Goal: Task Accomplishment & Management: Manage account settings

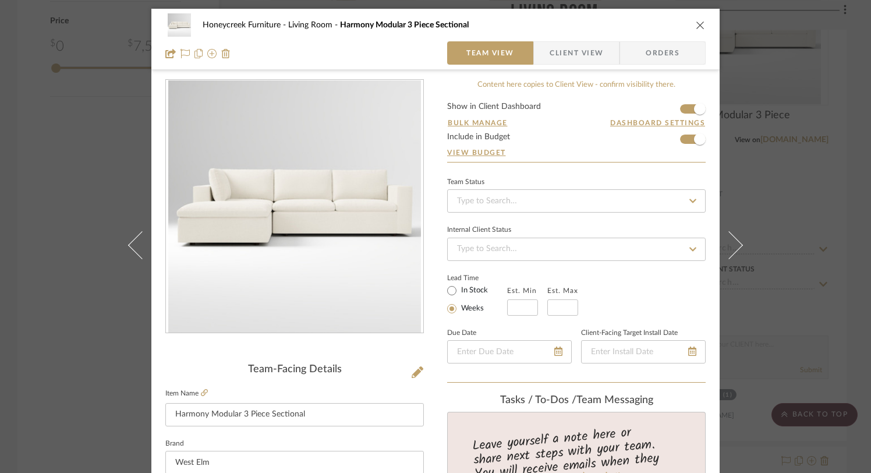
scroll to position [127, 0]
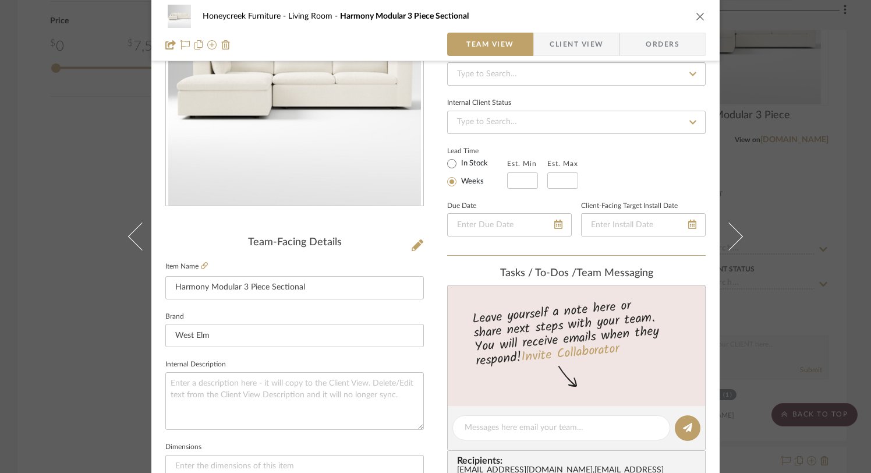
click at [696, 13] on icon "close" at bounding box center [700, 16] width 9 height 9
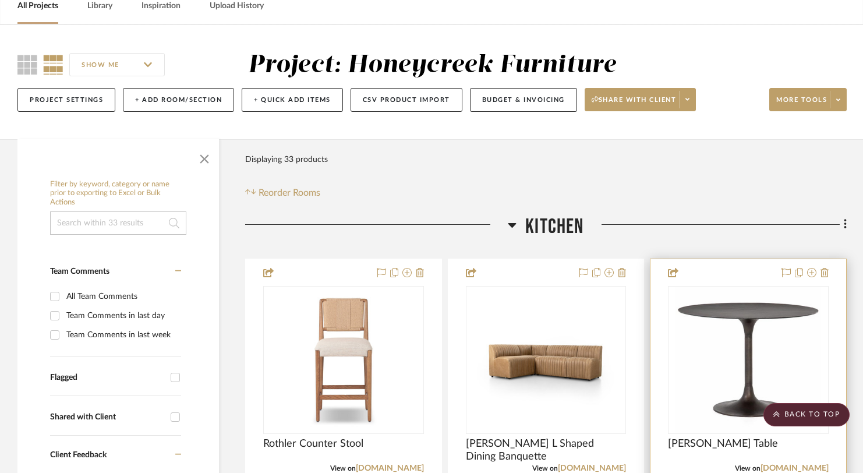
scroll to position [0, 0]
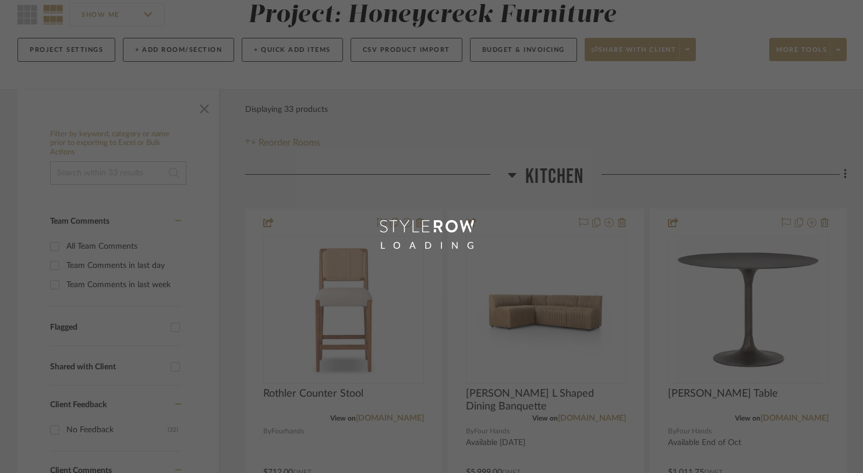
scroll to position [128, 0]
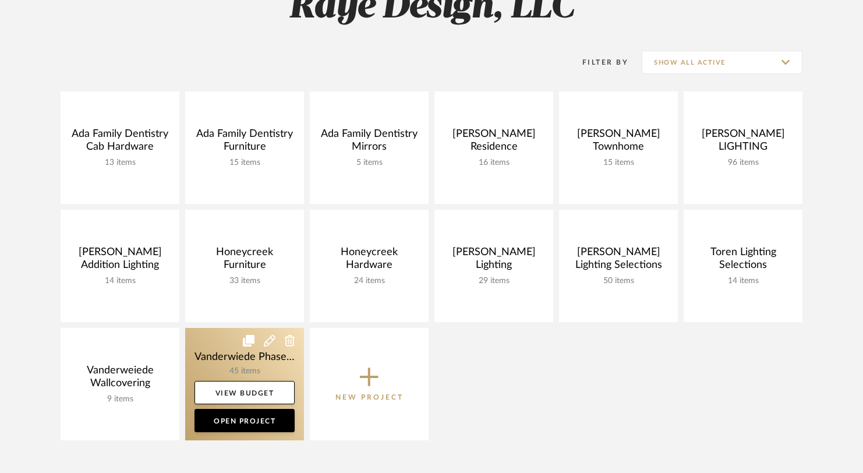
click at [266, 353] on link at bounding box center [244, 384] width 119 height 112
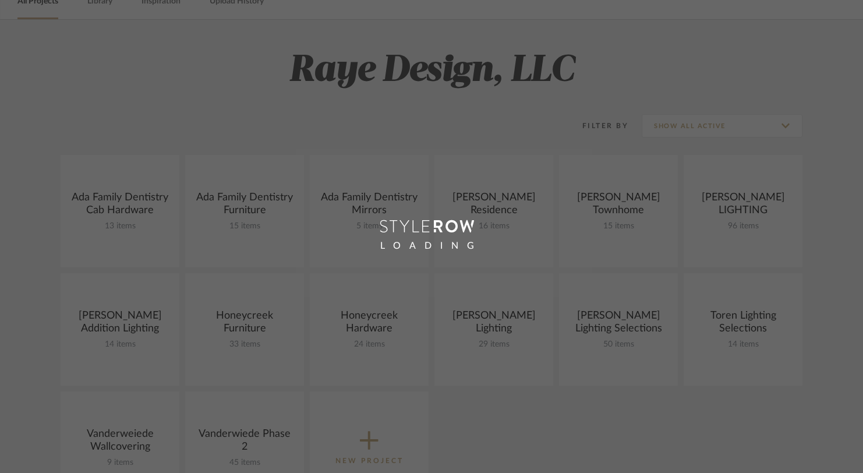
scroll to position [128, 0]
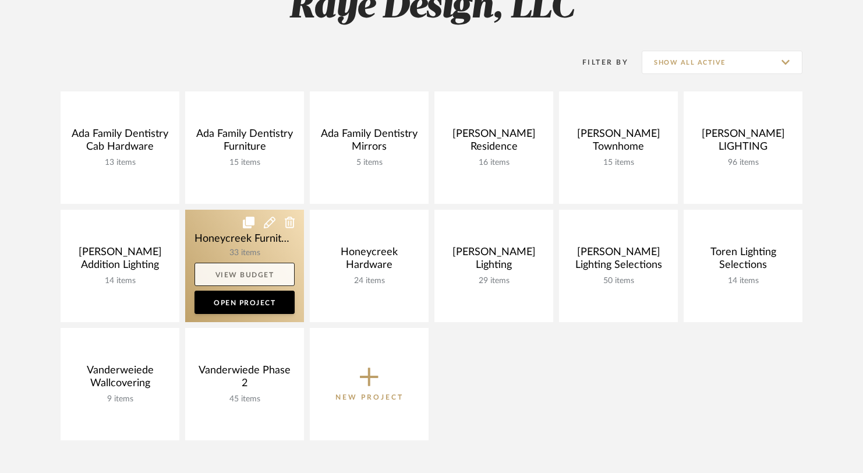
click at [272, 272] on link "View Budget" at bounding box center [244, 274] width 100 height 23
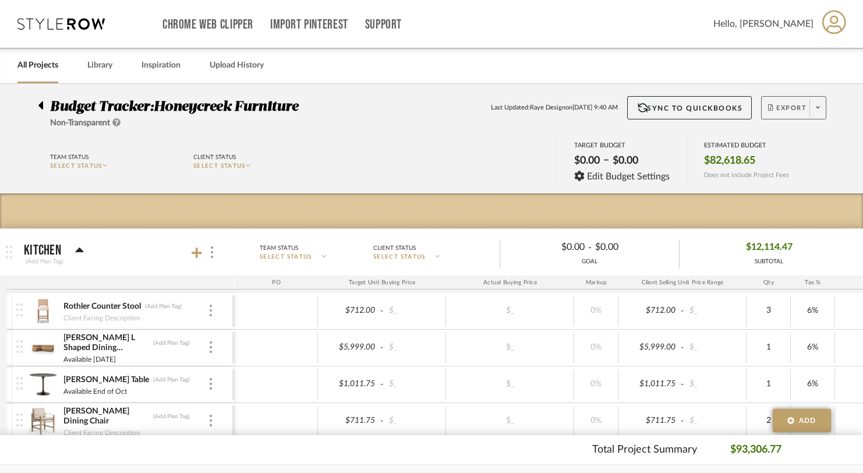
click at [784, 108] on span "Export" at bounding box center [787, 112] width 38 height 17
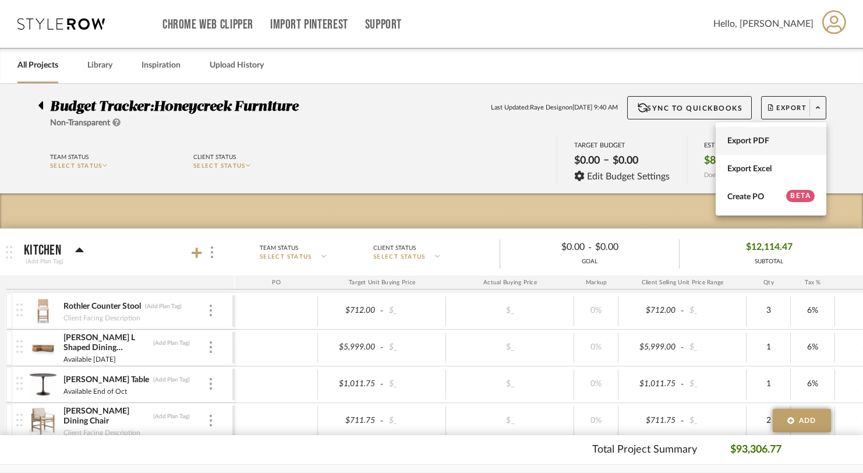
click at [758, 137] on span "Export PDF" at bounding box center [770, 141] width 87 height 10
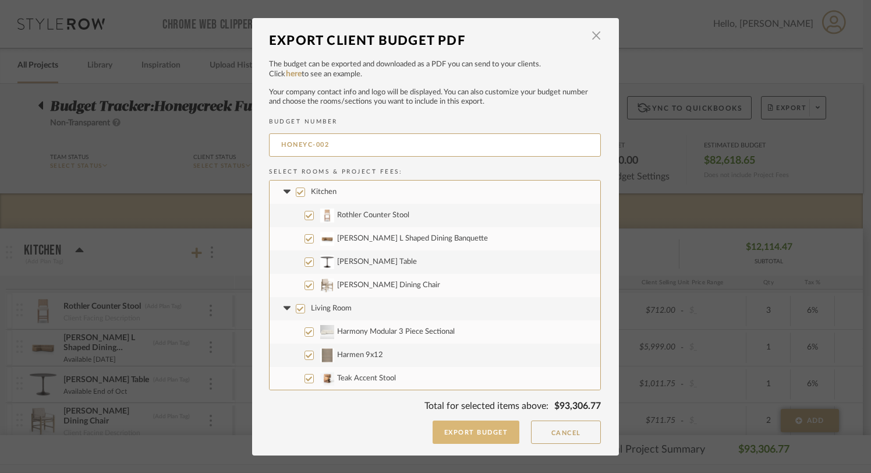
click at [498, 432] on button "Export Budget" at bounding box center [476, 431] width 87 height 23
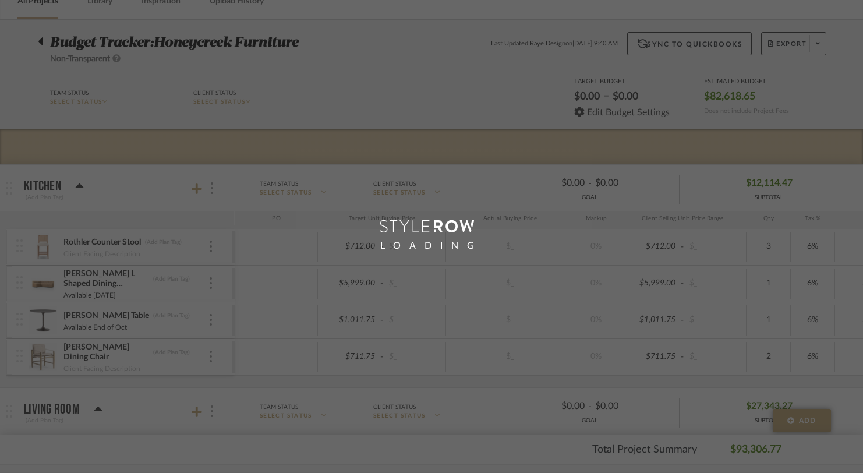
scroll to position [128, 0]
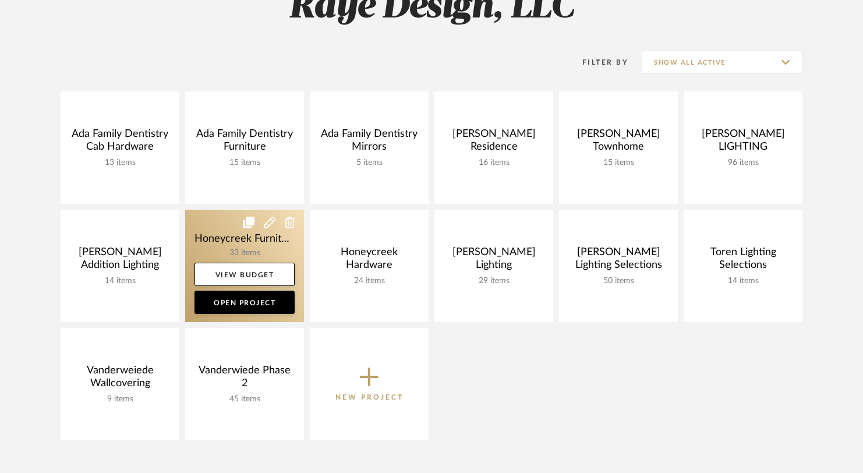
click at [262, 250] on link at bounding box center [244, 266] width 119 height 112
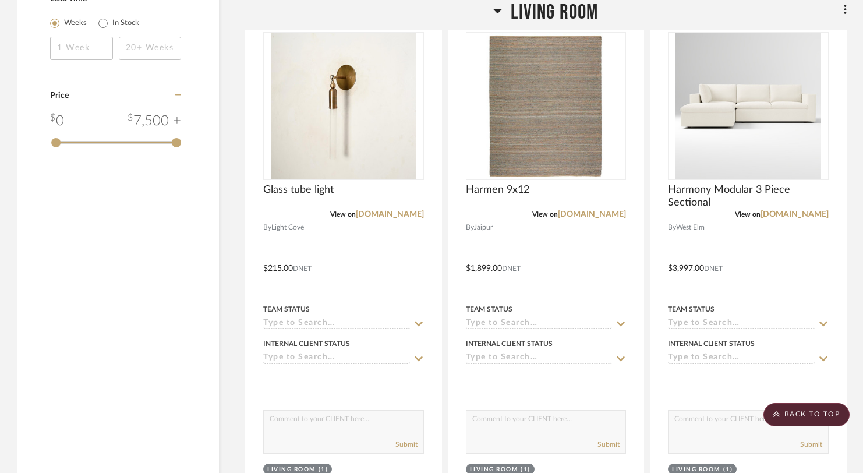
scroll to position [1351, 0]
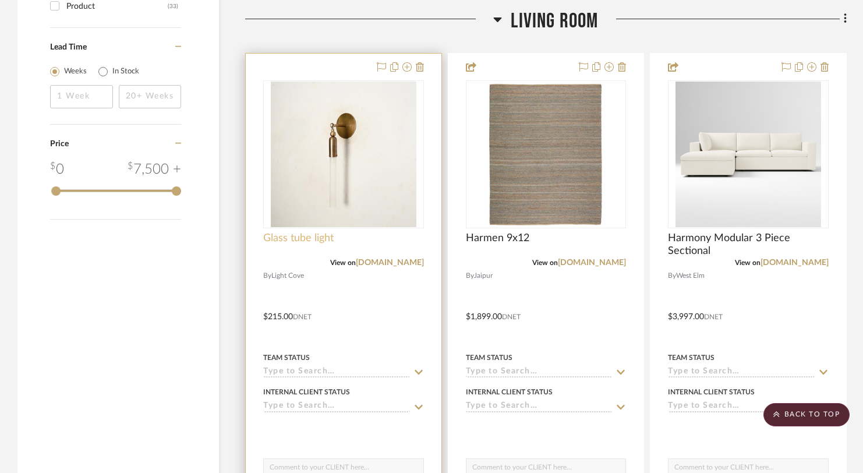
click at [308, 238] on span "Glass tube light" at bounding box center [298, 238] width 70 height 13
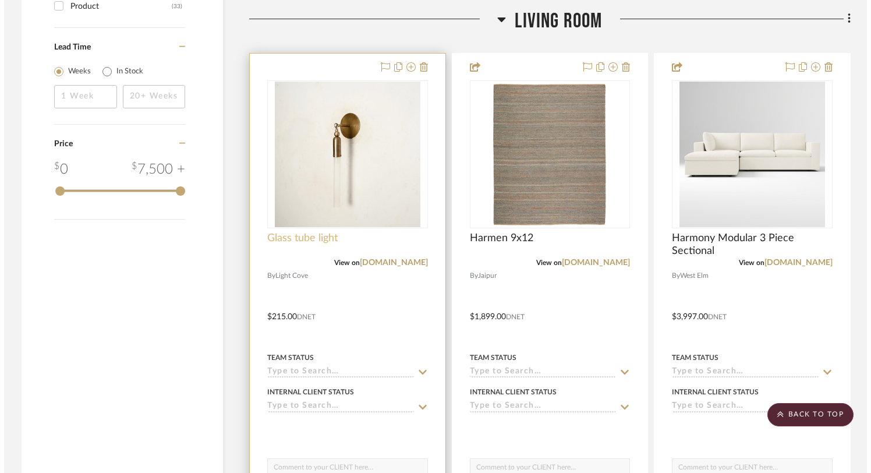
scroll to position [0, 0]
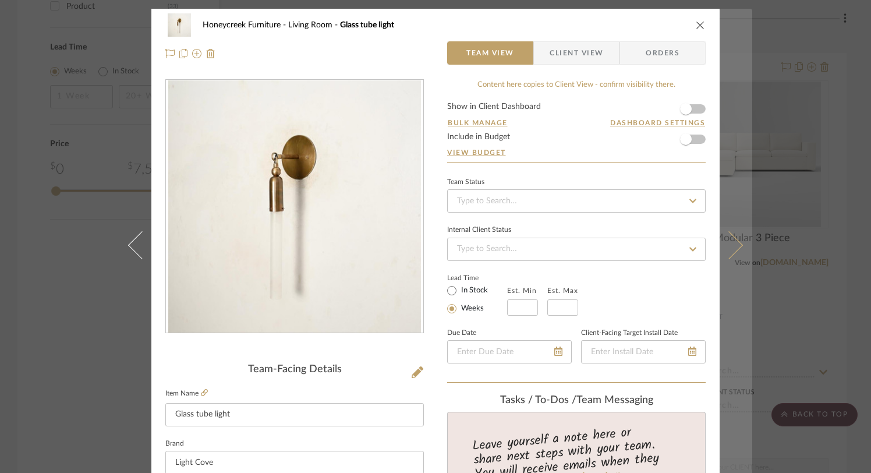
click at [724, 245] on icon at bounding box center [729, 245] width 28 height 28
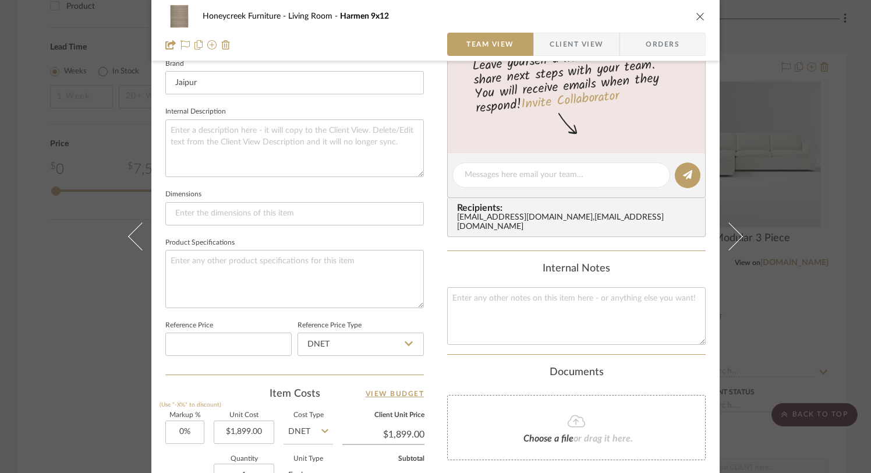
scroll to position [490, 0]
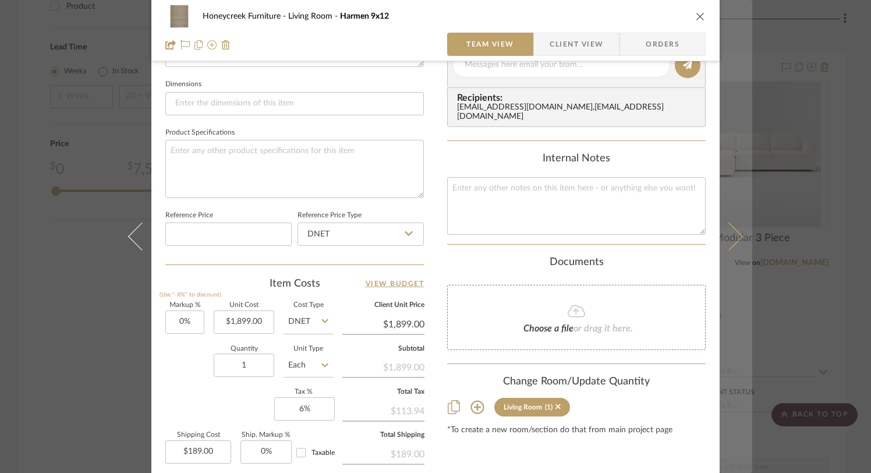
click at [732, 245] on button at bounding box center [736, 236] width 33 height 473
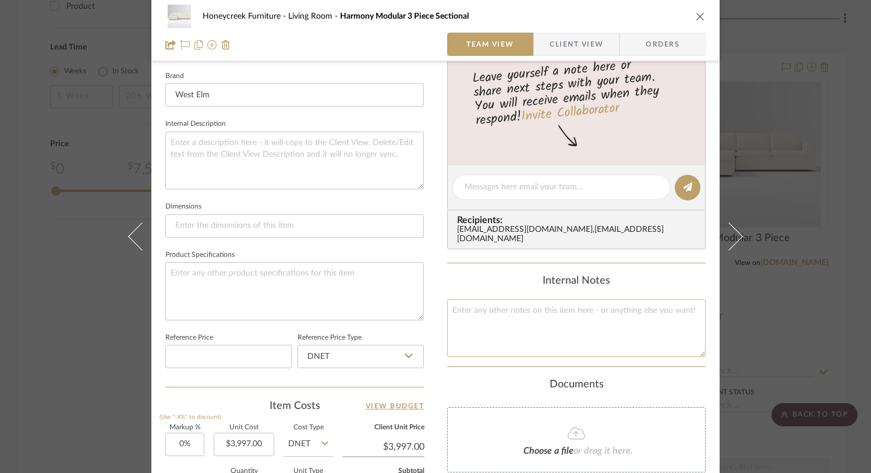
scroll to position [0, 0]
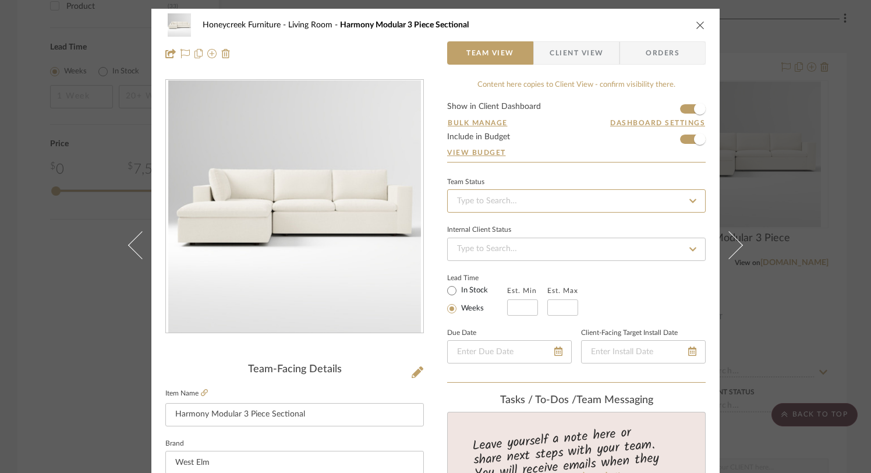
click at [590, 192] on input at bounding box center [576, 200] width 259 height 23
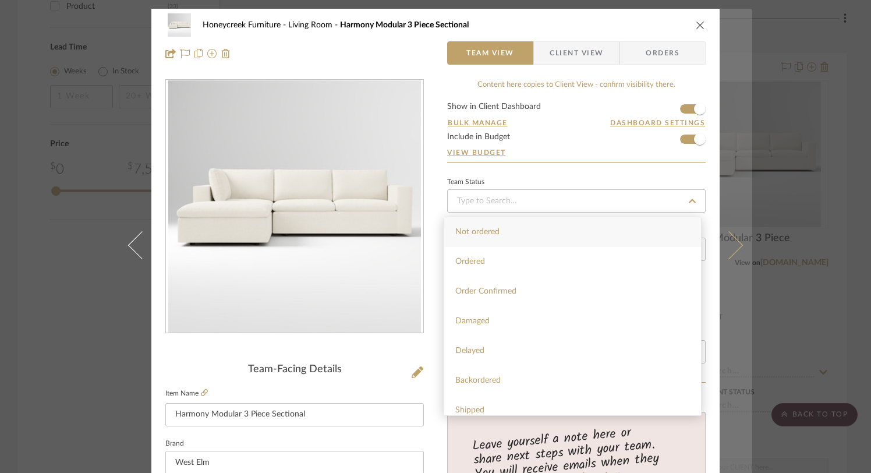
click at [719, 240] on icon at bounding box center [729, 245] width 28 height 28
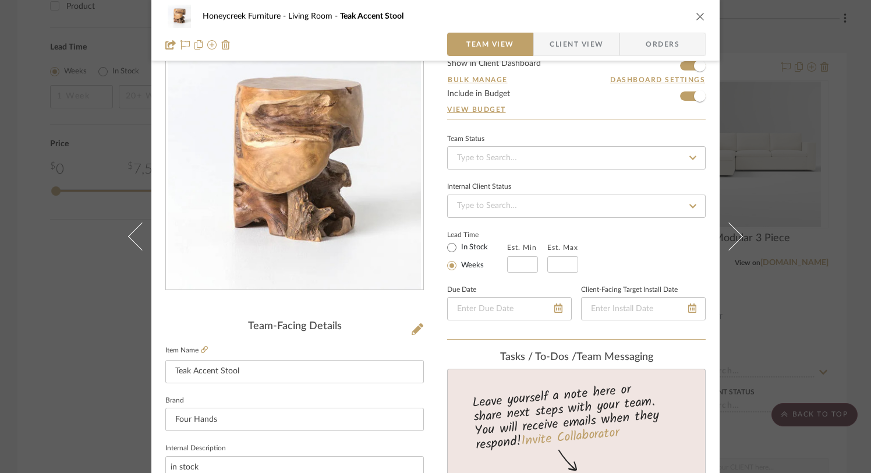
scroll to position [61, 0]
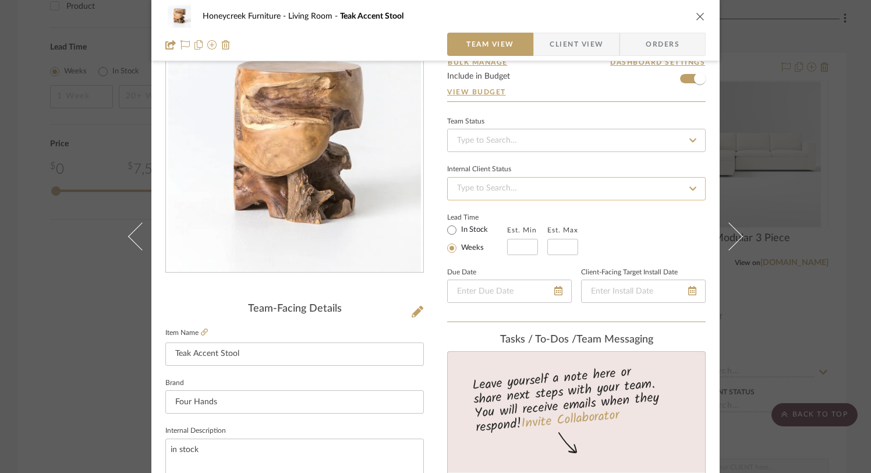
click at [642, 181] on input at bounding box center [576, 188] width 259 height 23
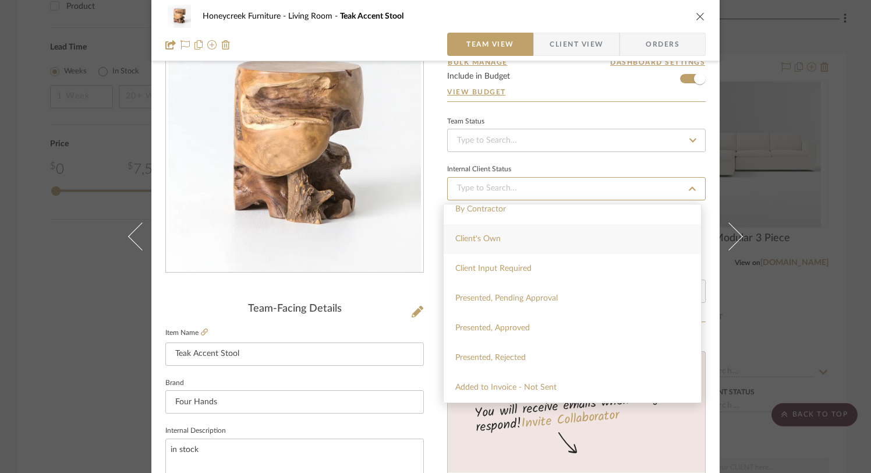
scroll to position [0, 0]
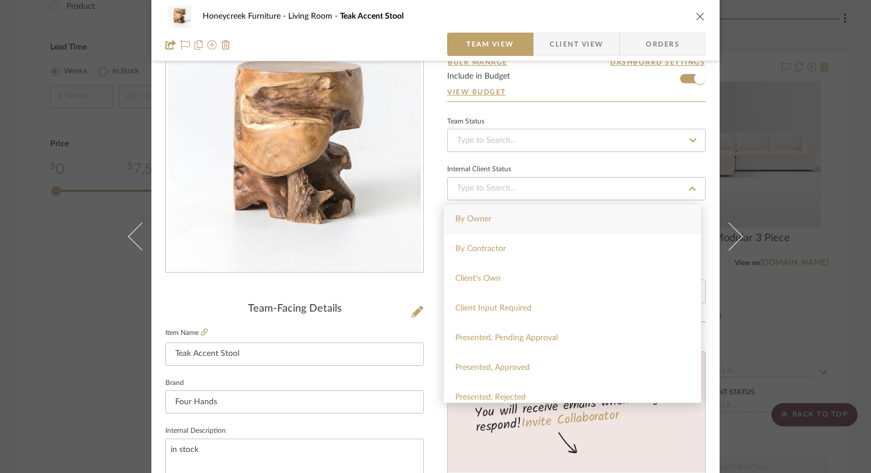
click at [632, 152] on div "Team Status Internal Client Status Lead Time In Stock Weeks Est. Min Est. Max D…" at bounding box center [576, 218] width 259 height 209
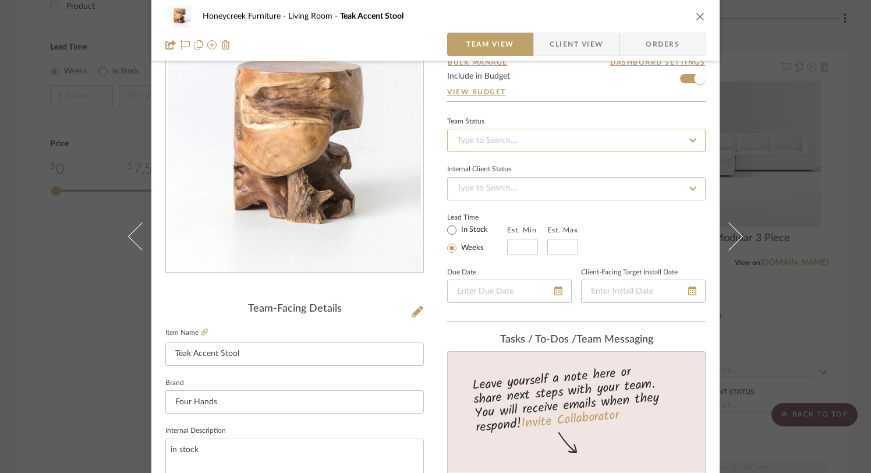
click at [633, 143] on input at bounding box center [576, 140] width 259 height 23
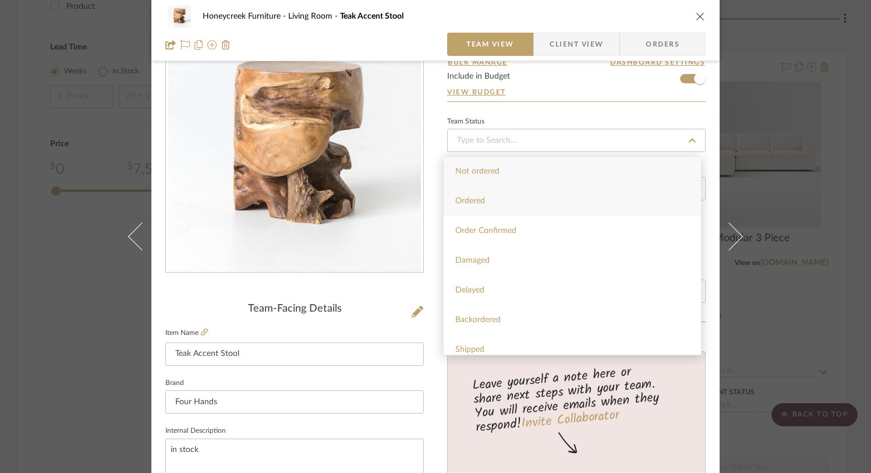
click at [581, 197] on div "Ordered" at bounding box center [572, 201] width 257 height 30
type input "10/10/2025"
type input "Ordered"
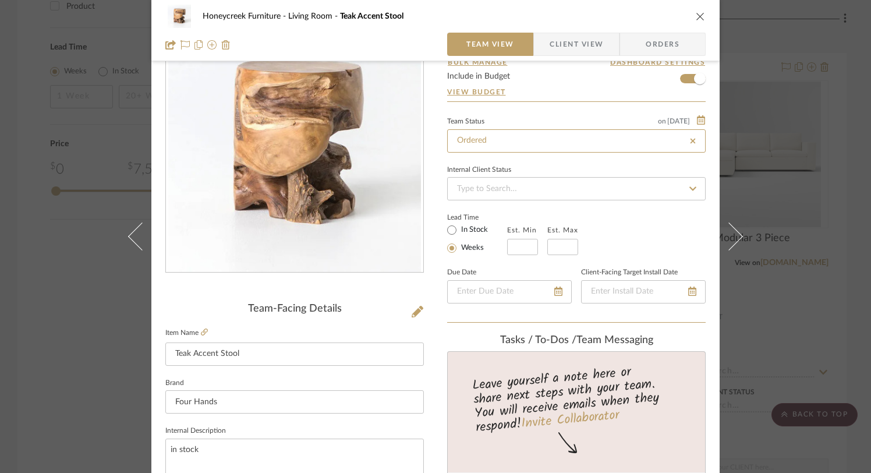
type input "10/10/2025"
type input "Ordered"
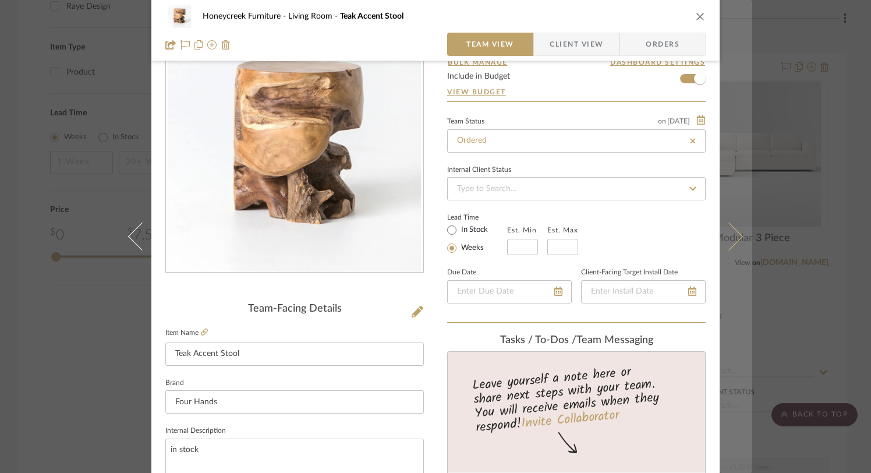
click at [739, 238] on button at bounding box center [736, 236] width 33 height 473
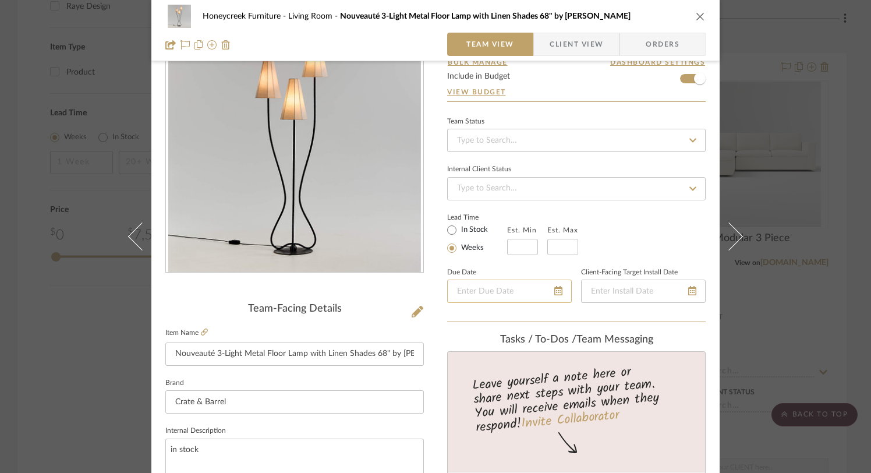
scroll to position [75, 0]
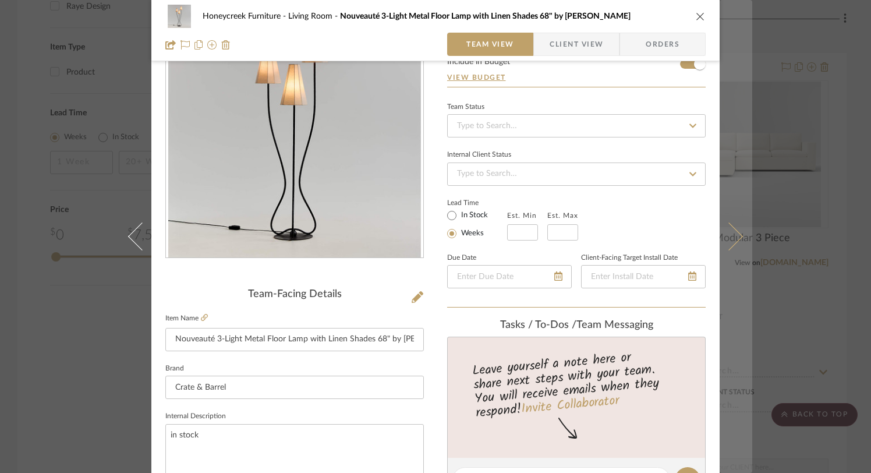
click at [722, 235] on icon at bounding box center [729, 236] width 28 height 28
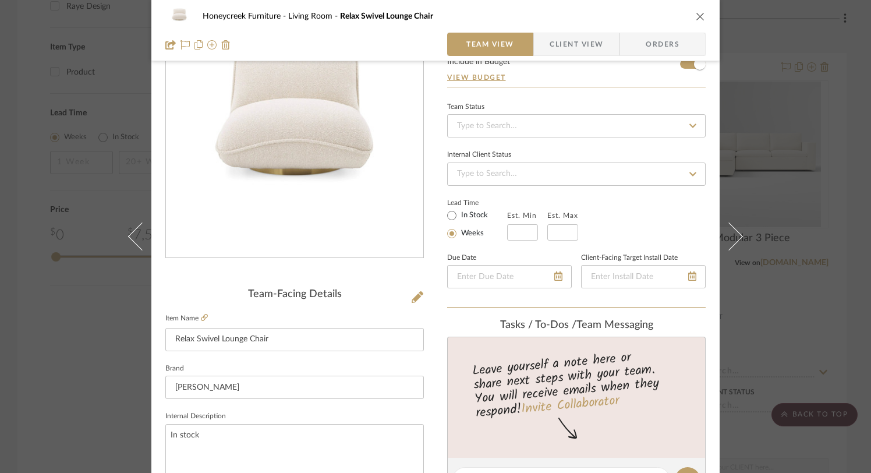
scroll to position [77, 0]
click at [201, 316] on icon at bounding box center [204, 315] width 7 height 7
click at [696, 12] on icon "close" at bounding box center [700, 16] width 9 height 9
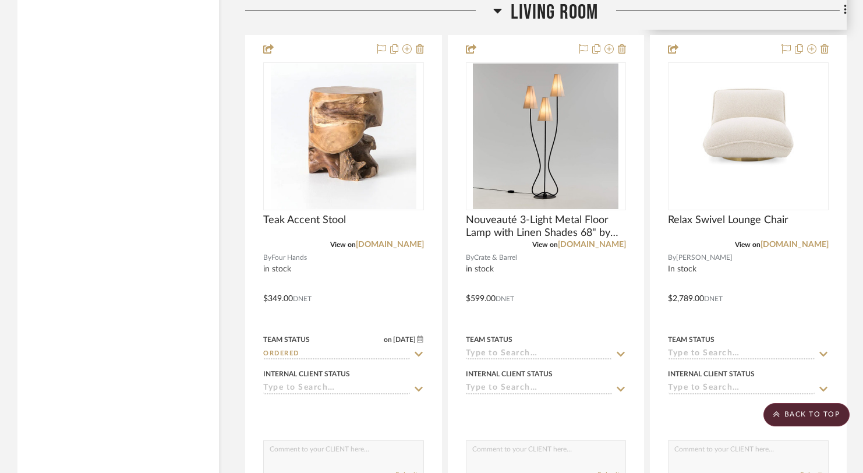
scroll to position [1919, 0]
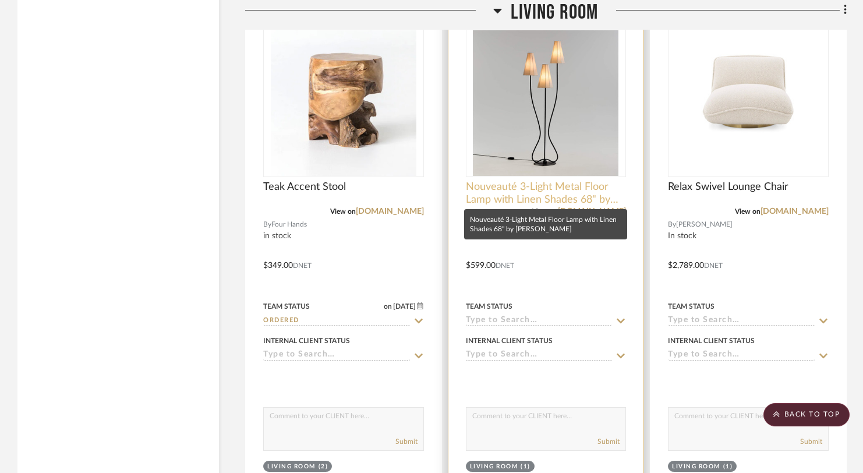
click at [575, 187] on span "Nouveauté 3-Light Metal Floor Lamp with Linen Shades 68" by Athena Calderone" at bounding box center [546, 194] width 161 height 26
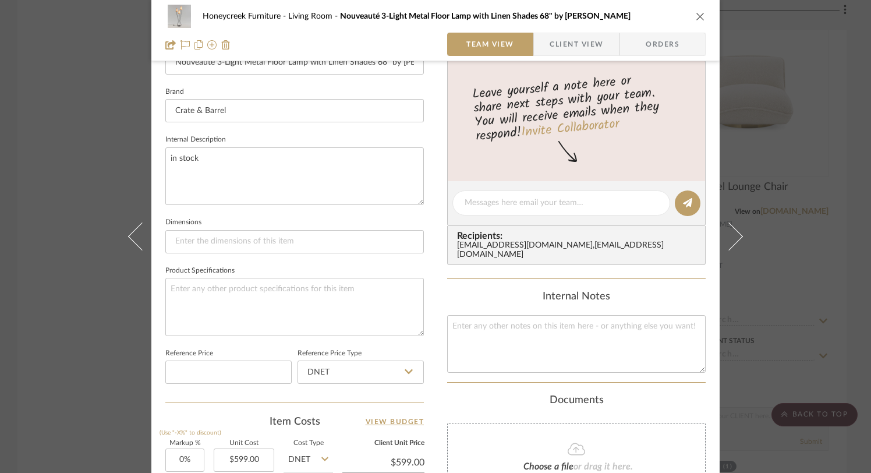
scroll to position [293, 0]
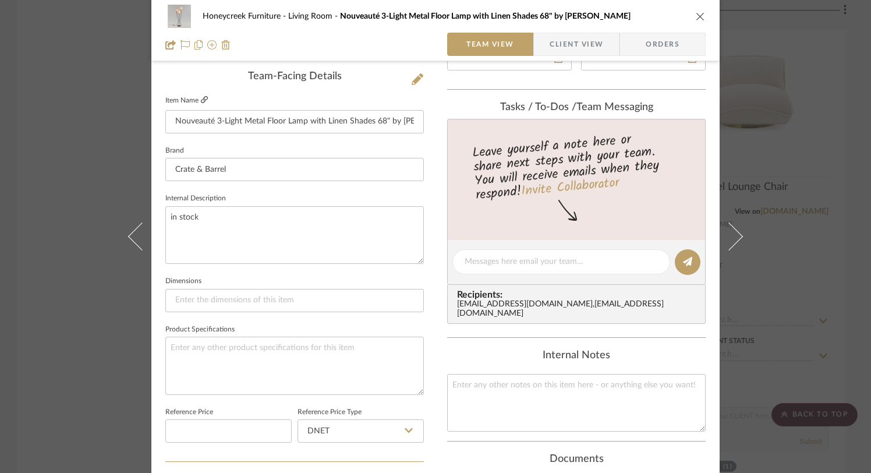
click at [204, 100] on icon at bounding box center [204, 99] width 7 height 7
click at [698, 17] on icon "close" at bounding box center [700, 16] width 9 height 9
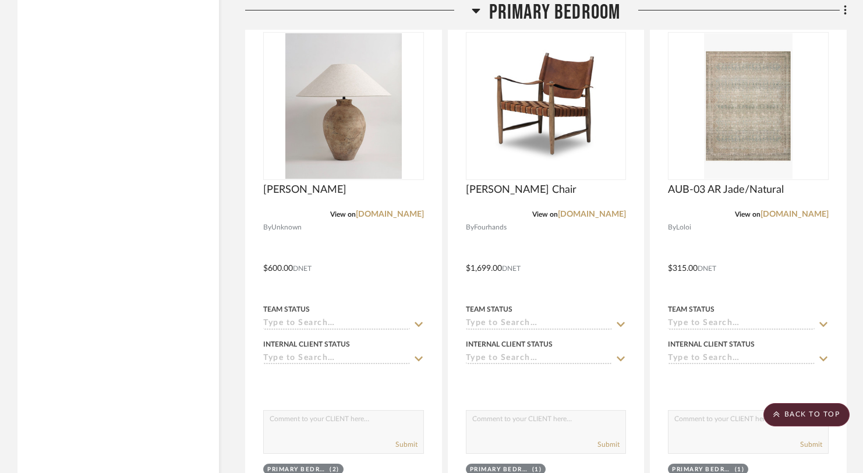
scroll to position [4651, 0]
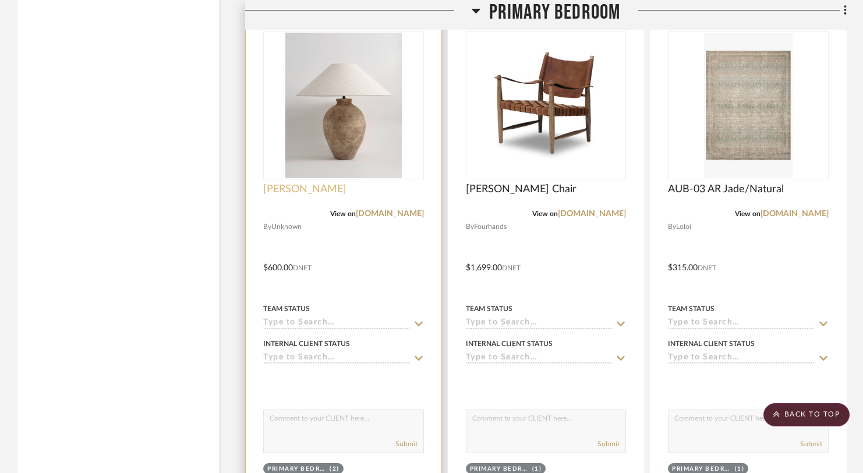
click at [305, 183] on span "Avianna Lamp" at bounding box center [304, 189] width 83 height 13
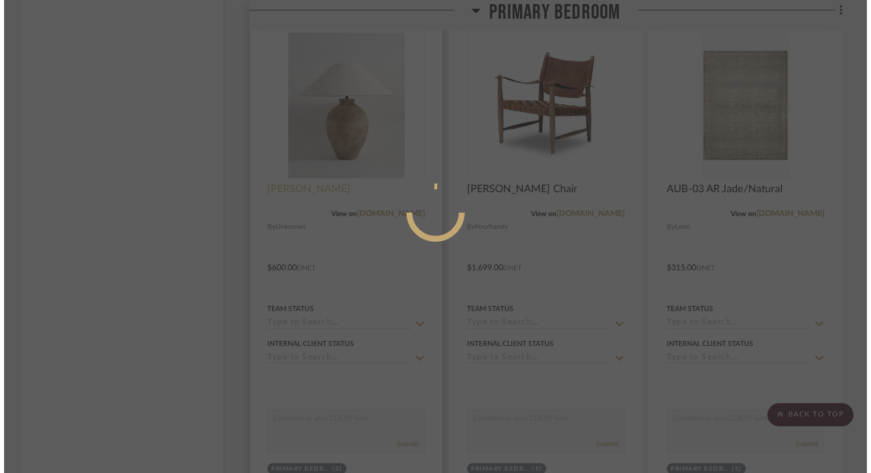
scroll to position [0, 0]
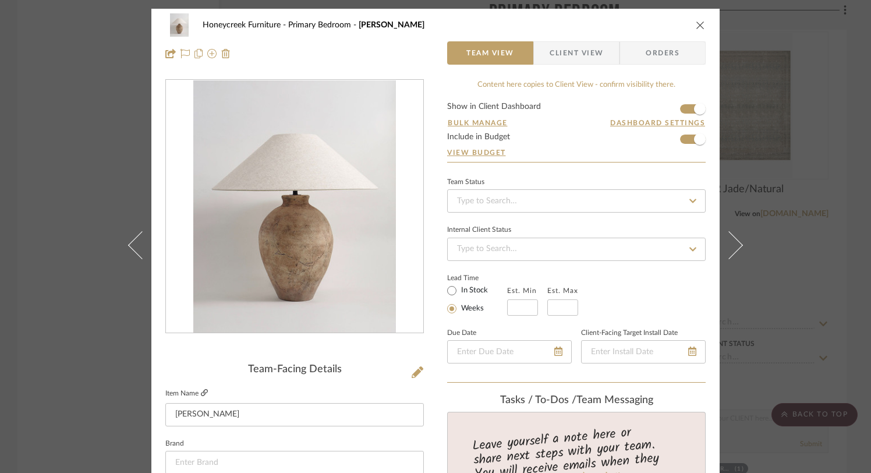
click at [204, 391] on icon at bounding box center [204, 392] width 7 height 7
click at [698, 24] on icon "close" at bounding box center [700, 24] width 9 height 9
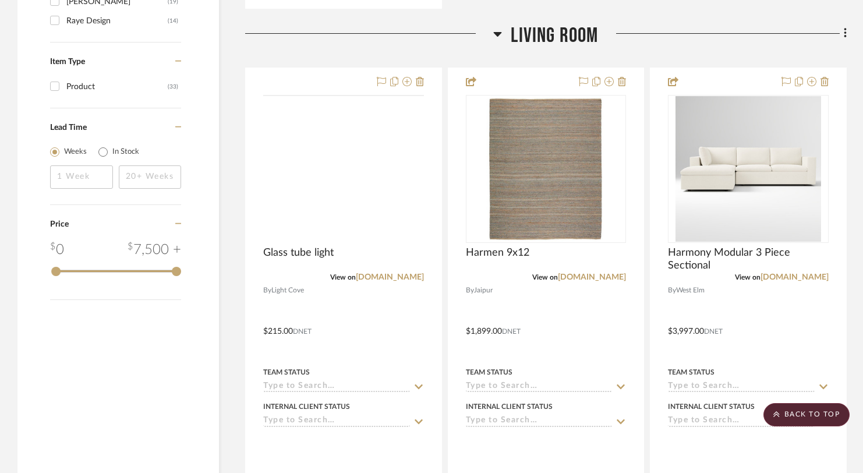
scroll to position [1395, 0]
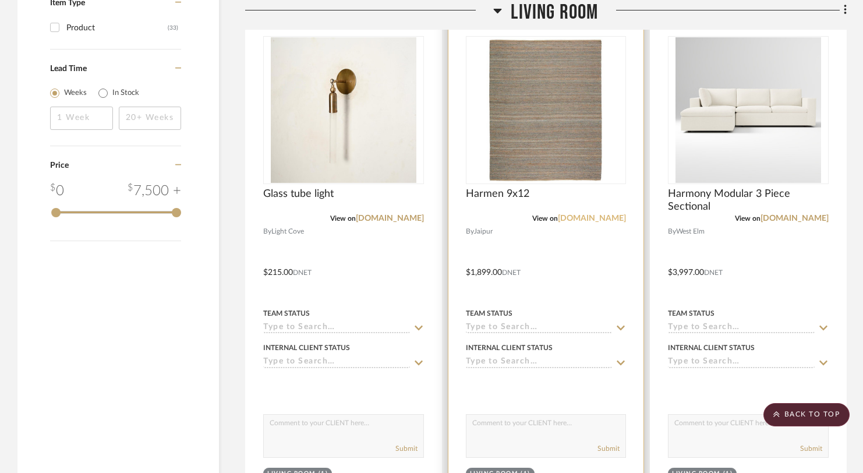
click at [590, 217] on link "jaipurliving.com" at bounding box center [592, 218] width 68 height 8
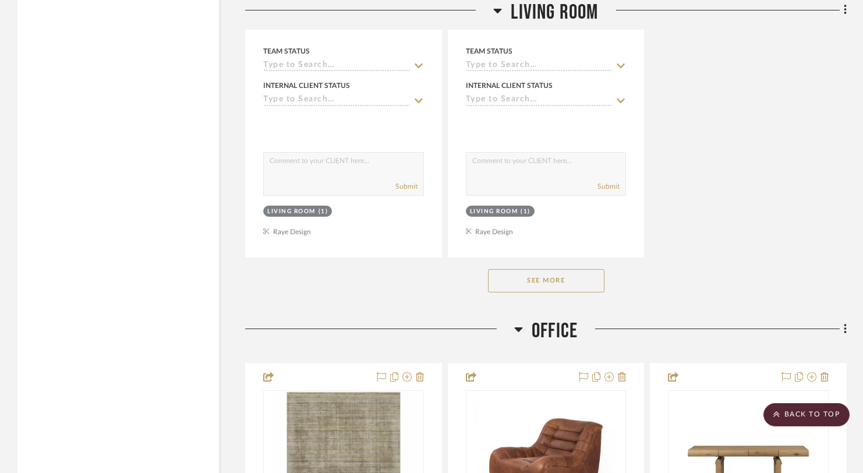
scroll to position [2692, 0]
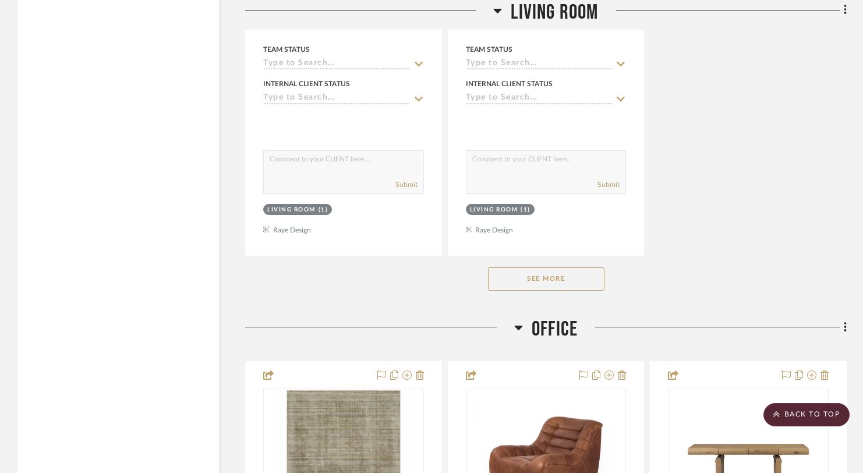
click at [543, 285] on button "See More" at bounding box center [546, 278] width 116 height 23
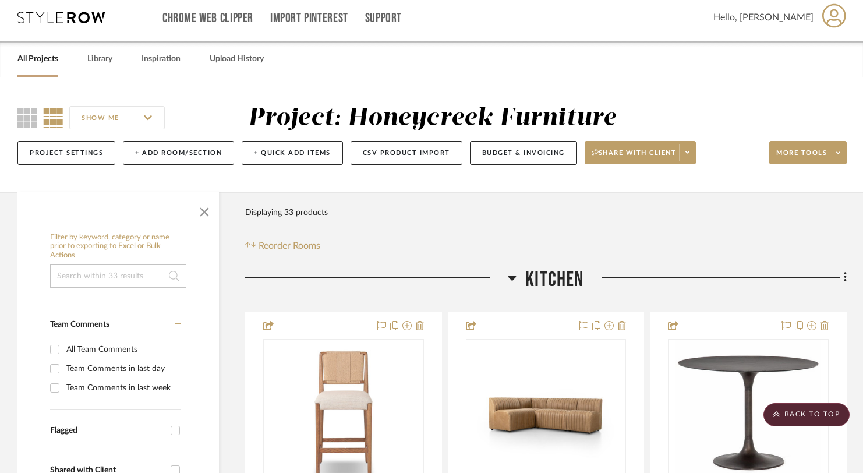
scroll to position [0, 0]
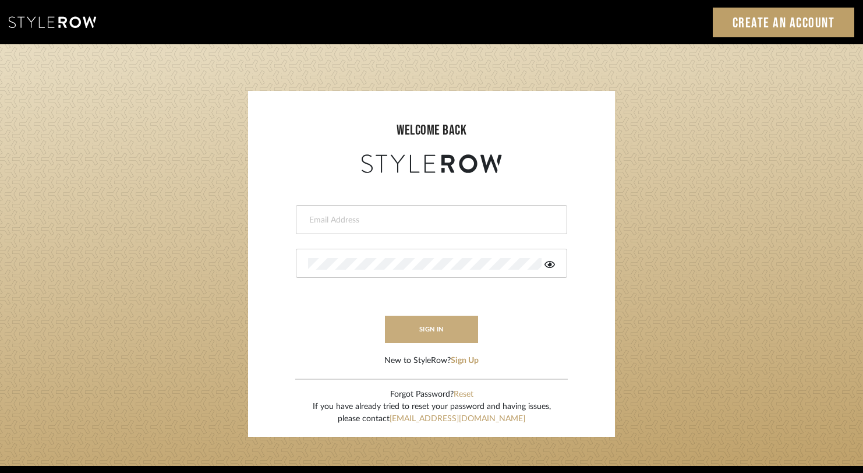
type input "rayeinteriordesign@gmail.com"
click at [450, 324] on button "sign in" at bounding box center [431, 329] width 93 height 27
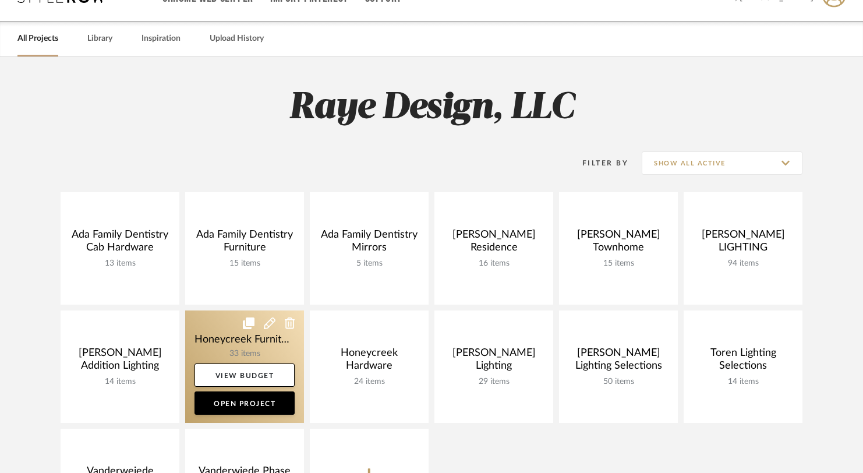
scroll to position [31, 0]
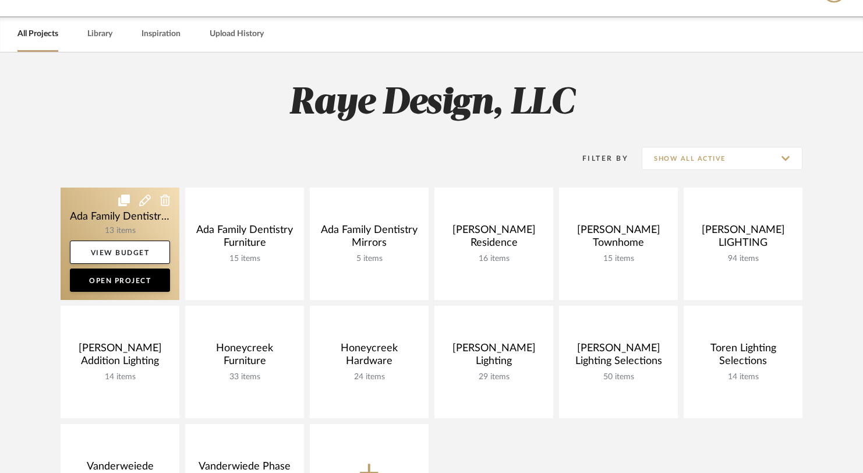
click at [146, 231] on link at bounding box center [120, 243] width 119 height 112
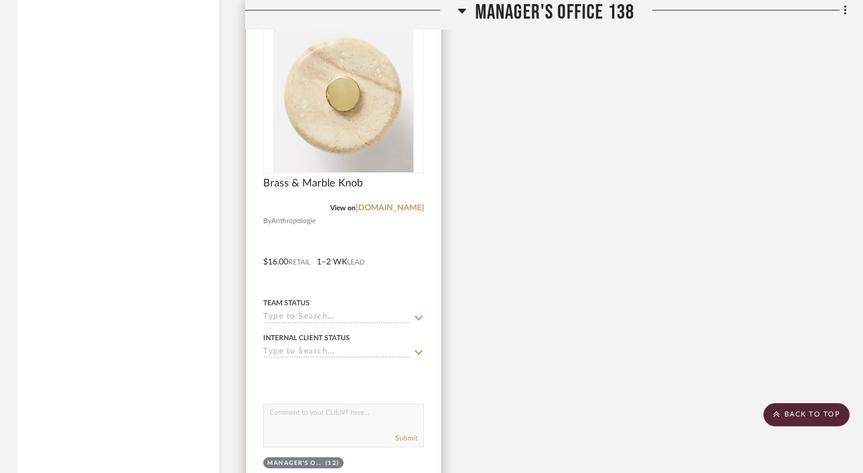
scroll to position [4163, 0]
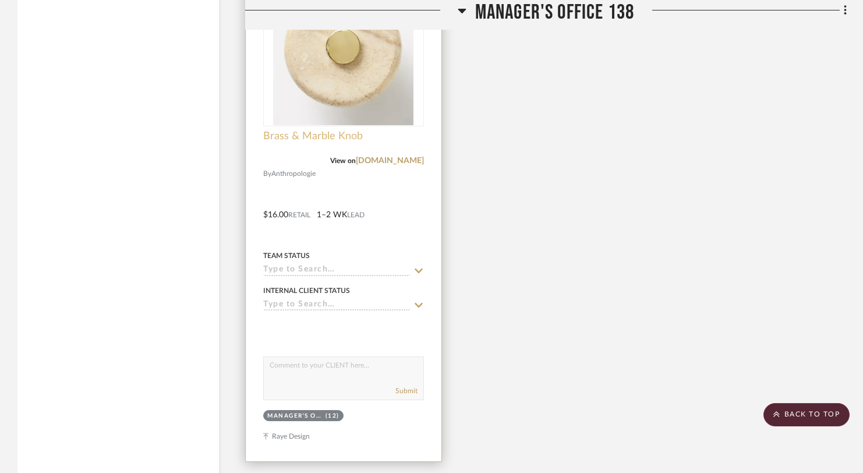
click at [305, 133] on span "Brass & Marble Knob" at bounding box center [313, 136] width 100 height 13
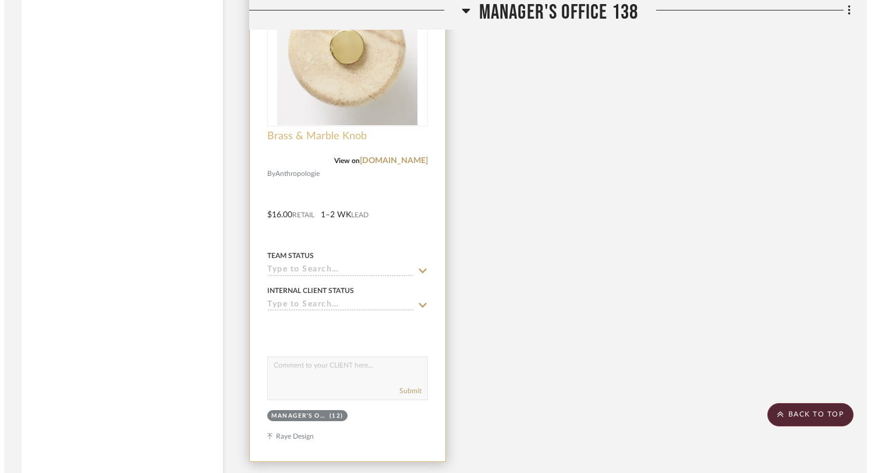
scroll to position [0, 0]
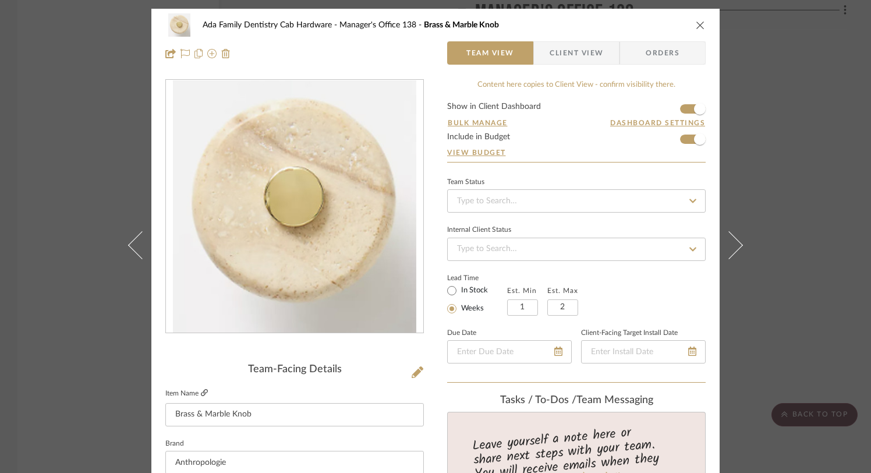
click at [204, 390] on icon at bounding box center [204, 392] width 7 height 7
click at [696, 24] on icon "close" at bounding box center [700, 24] width 9 height 9
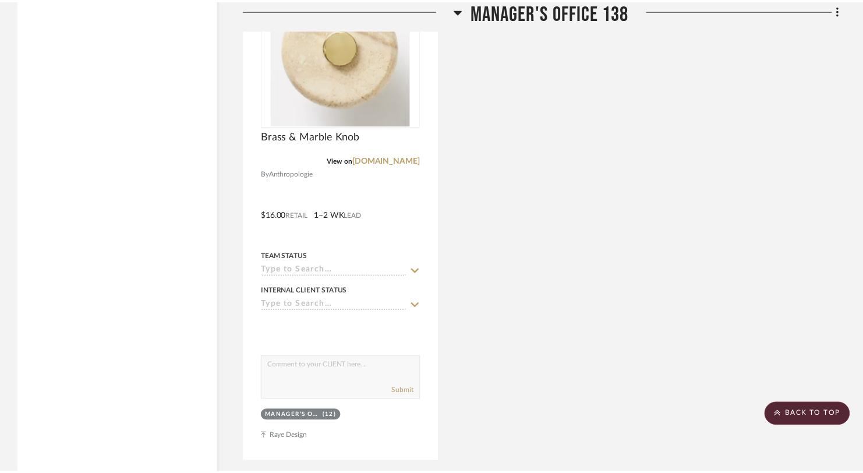
scroll to position [4163, 0]
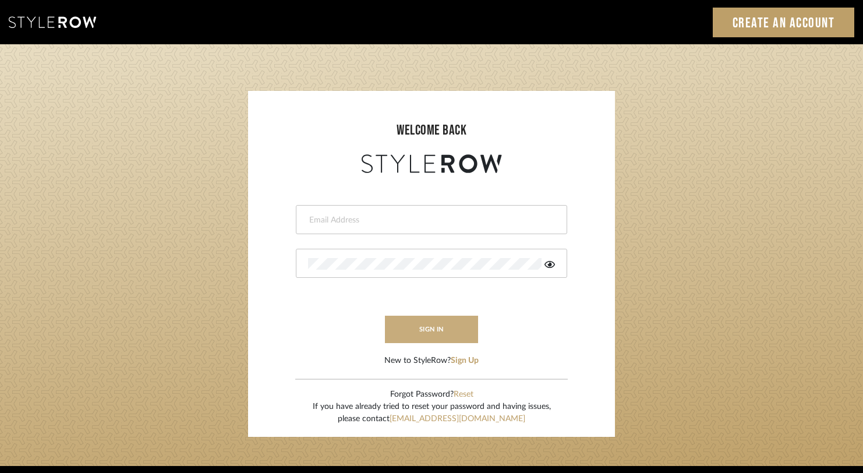
type input "[EMAIL_ADDRESS][DOMAIN_NAME]"
click at [420, 328] on button "sign in" at bounding box center [431, 329] width 93 height 27
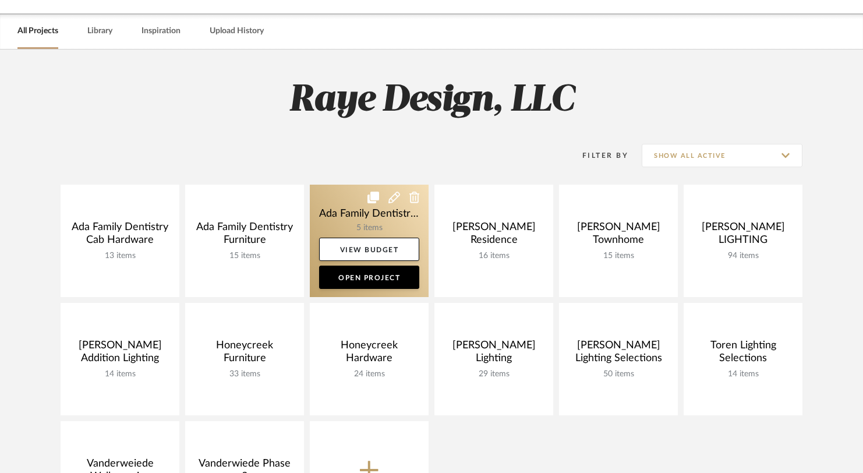
scroll to position [41, 0]
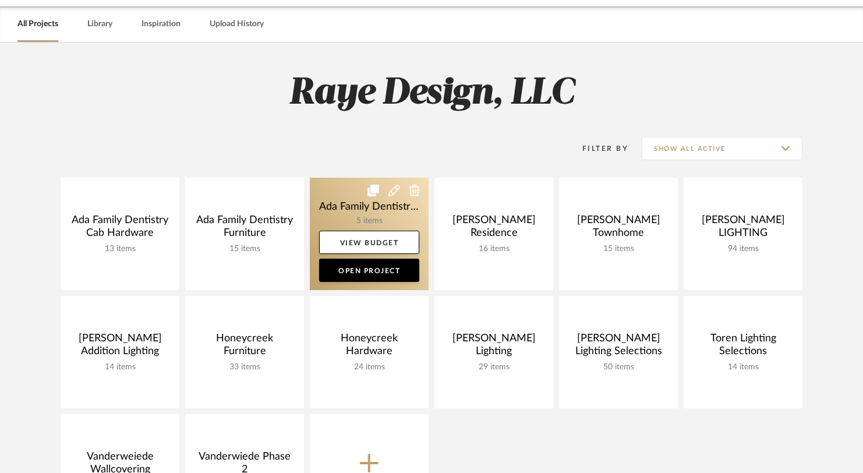
drag, startPoint x: 388, startPoint y: 216, endPoint x: 494, endPoint y: 259, distance: 114.4
click at [364, 226] on link at bounding box center [369, 234] width 119 height 112
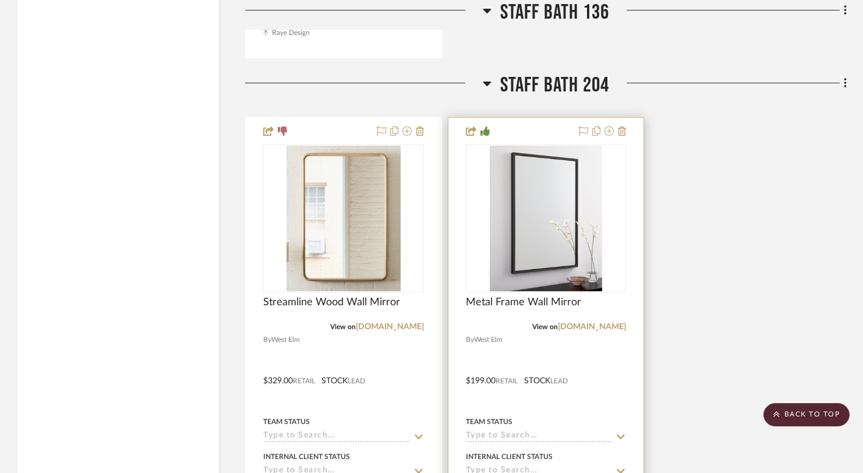
scroll to position [1945, 0]
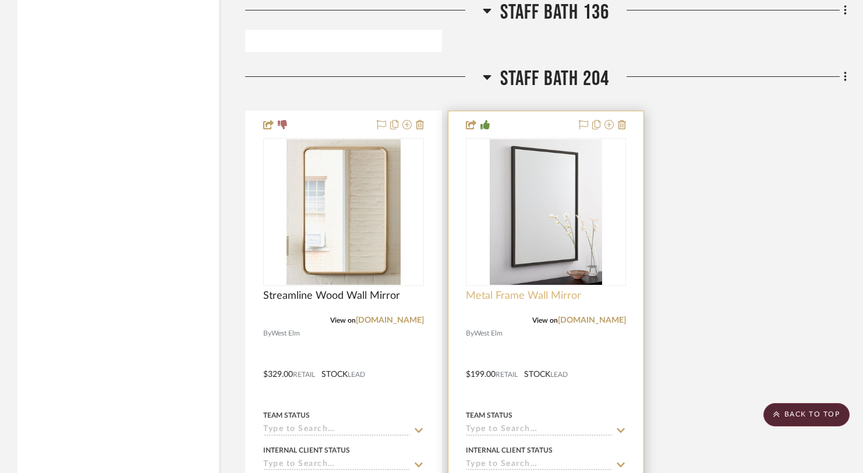
click at [515, 295] on span "Metal Frame Wall Mirror" at bounding box center [523, 295] width 115 height 13
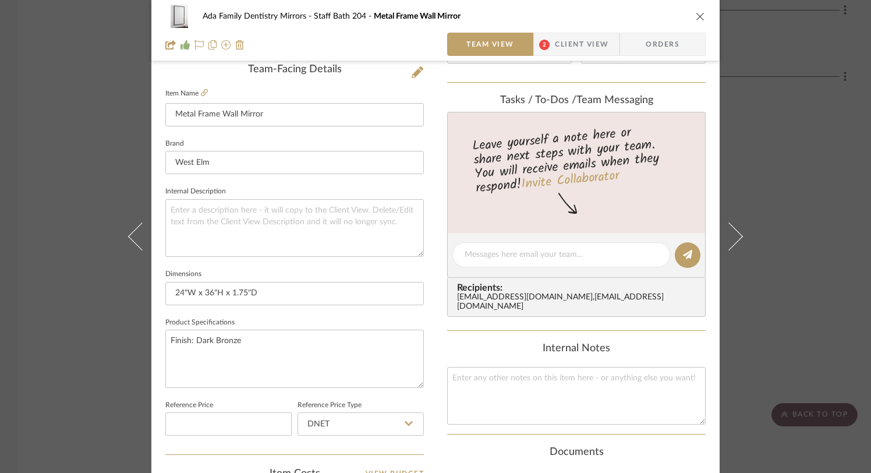
scroll to position [334, 0]
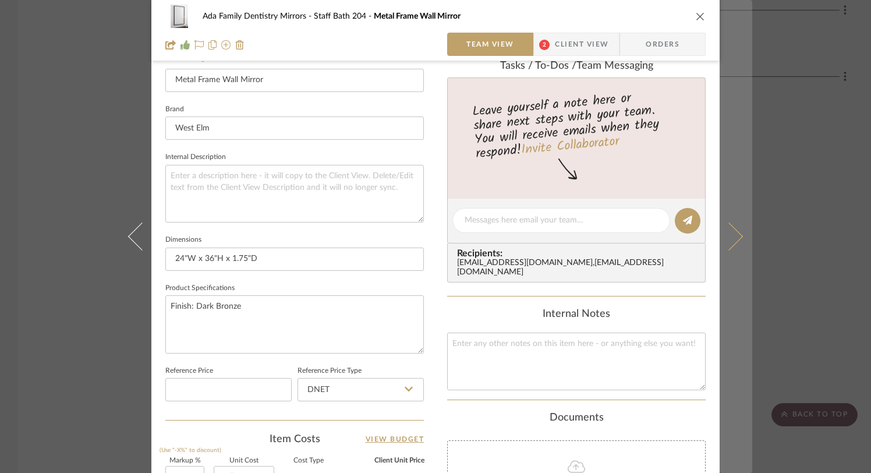
click at [730, 239] on icon at bounding box center [729, 236] width 28 height 28
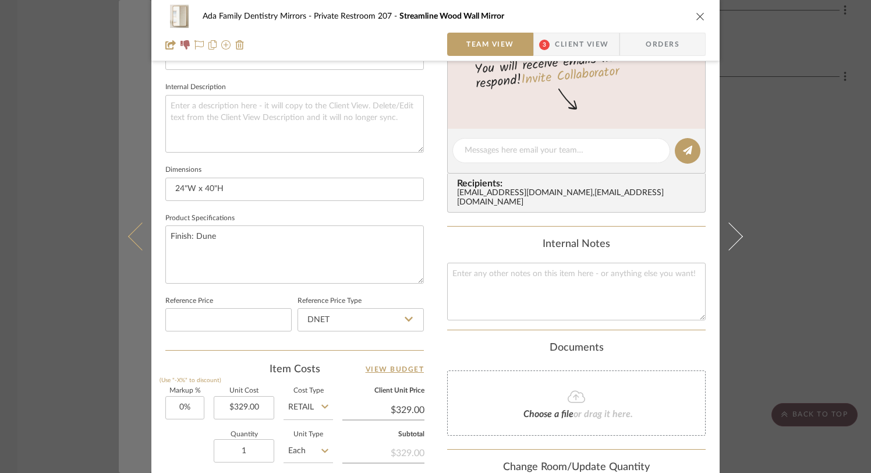
click at [128, 238] on icon at bounding box center [142, 236] width 28 height 28
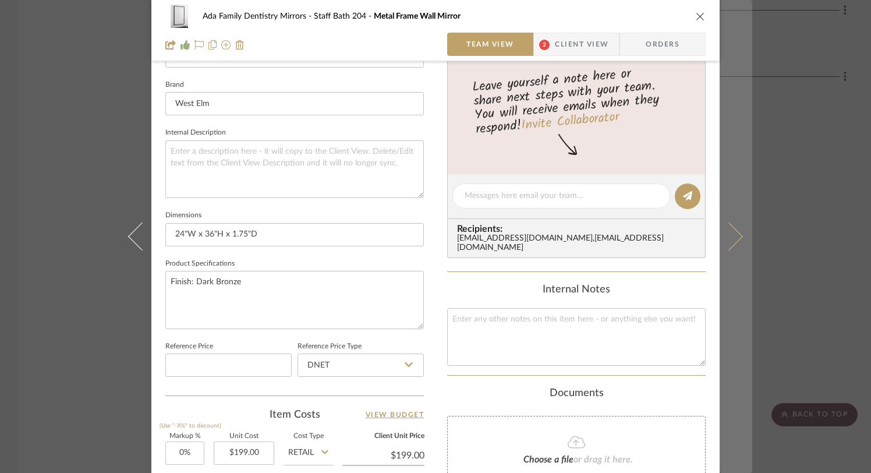
click at [735, 247] on button at bounding box center [736, 236] width 33 height 473
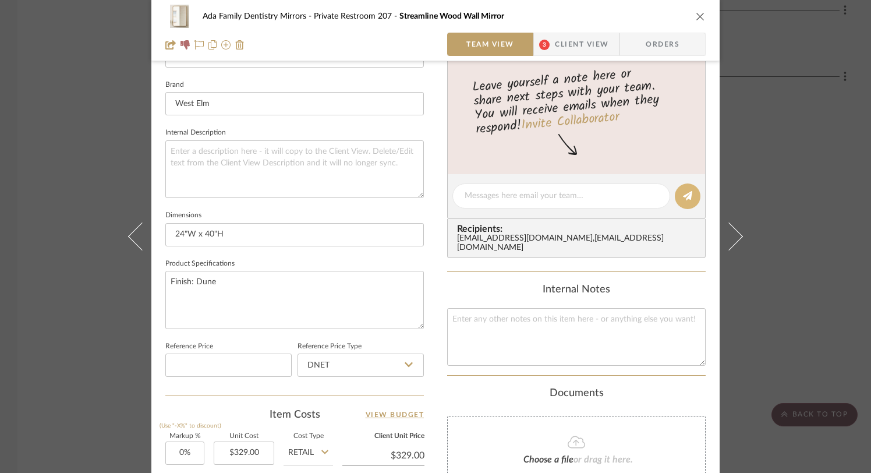
scroll to position [0, 0]
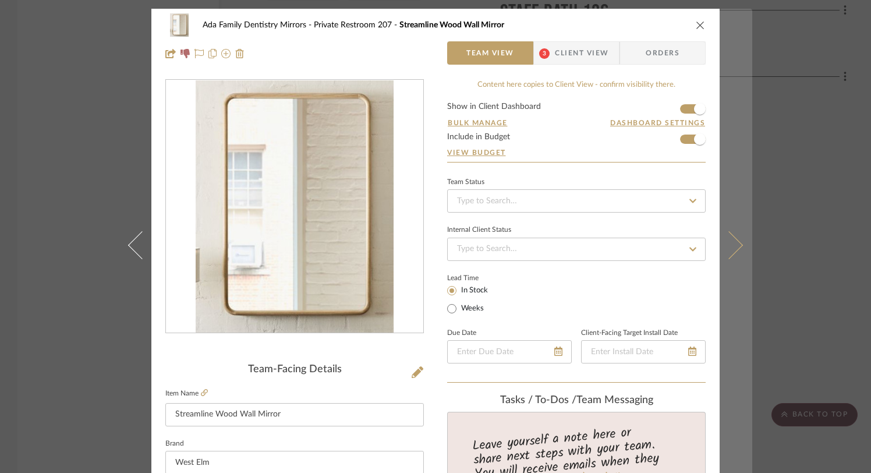
click at [733, 238] on button at bounding box center [736, 245] width 33 height 473
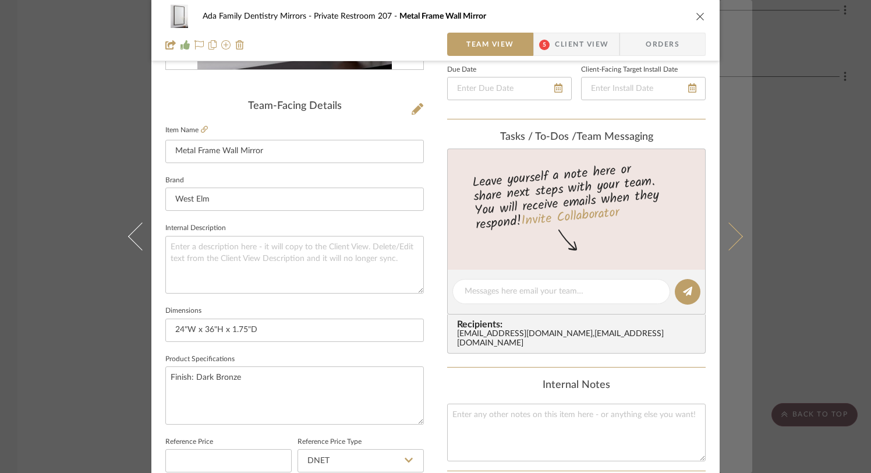
click at [733, 237] on icon at bounding box center [729, 236] width 28 height 28
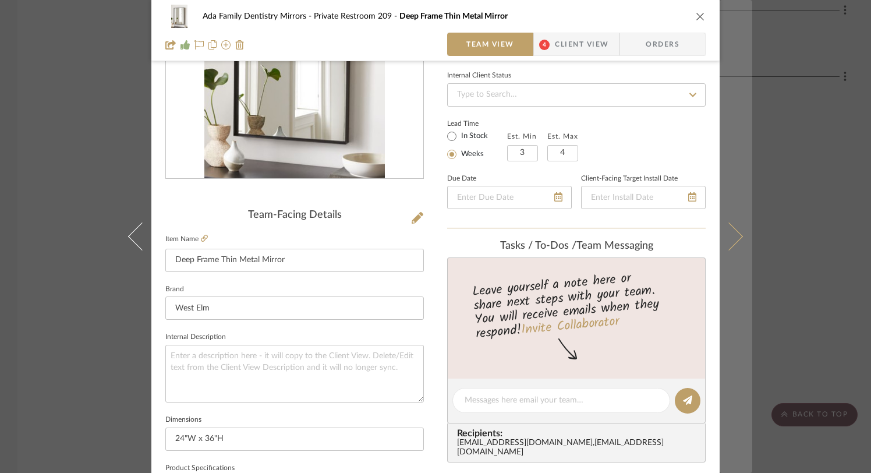
click at [735, 237] on icon at bounding box center [729, 236] width 28 height 28
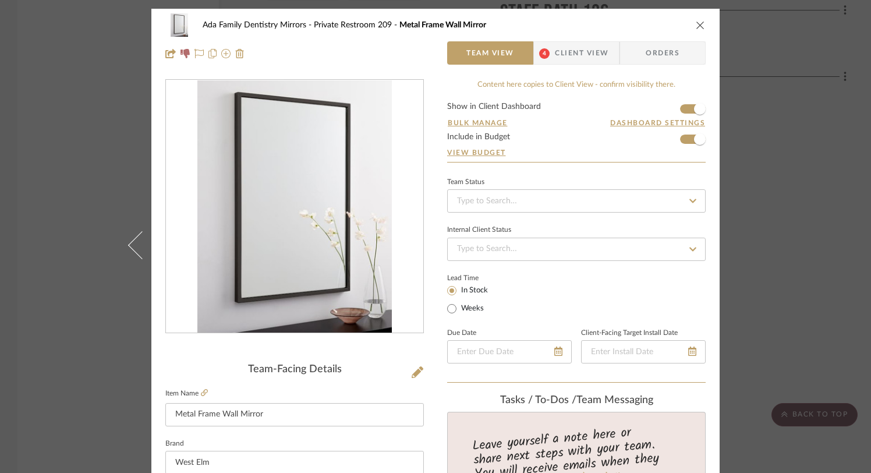
click at [697, 20] on button "close" at bounding box center [700, 25] width 10 height 10
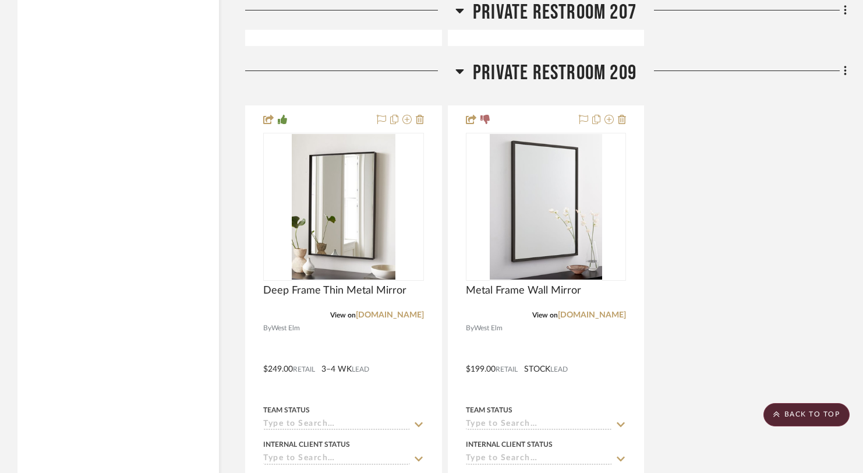
scroll to position [3130, 0]
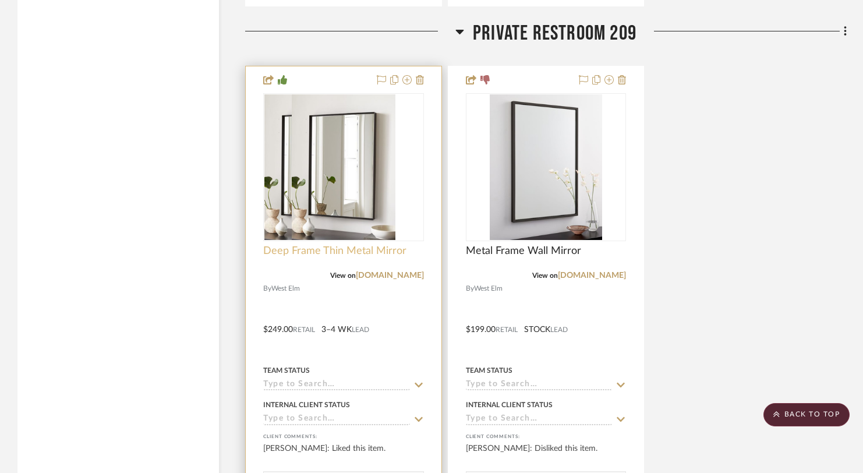
click at [375, 245] on span "Deep Frame Thin Metal Mirror" at bounding box center [334, 251] width 143 height 13
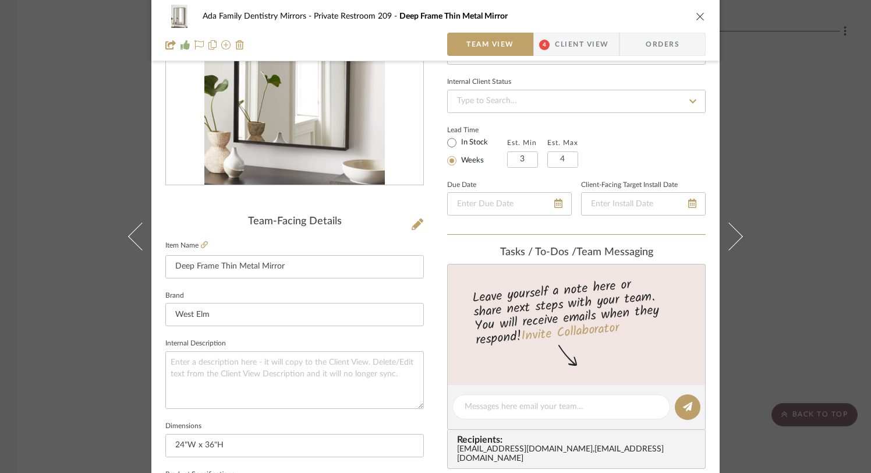
scroll to position [186, 0]
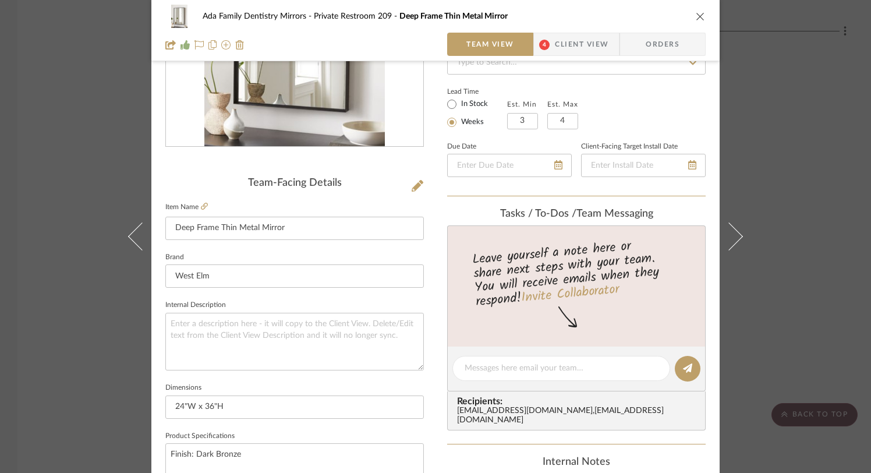
click at [202, 213] on fieldset "Item Name Deep Frame Thin Metal Mirror" at bounding box center [294, 219] width 259 height 41
click at [202, 208] on icon at bounding box center [204, 206] width 7 height 7
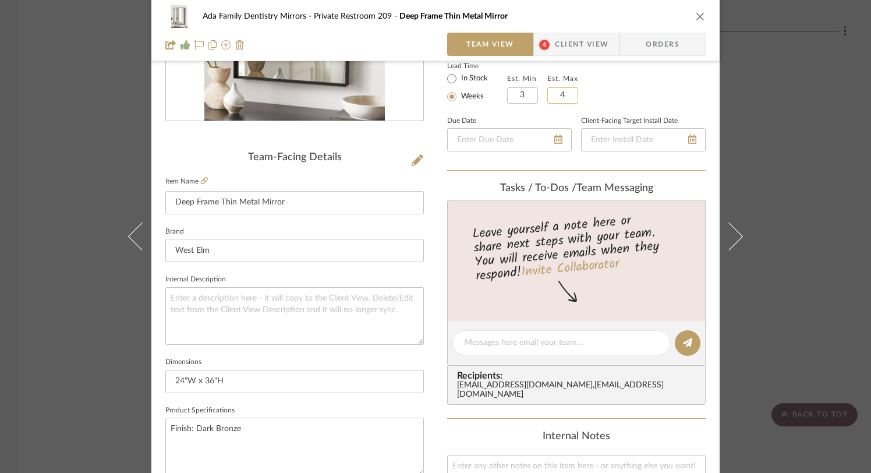
scroll to position [214, 0]
